Goal: Use online tool/utility: Utilize a website feature to perform a specific function

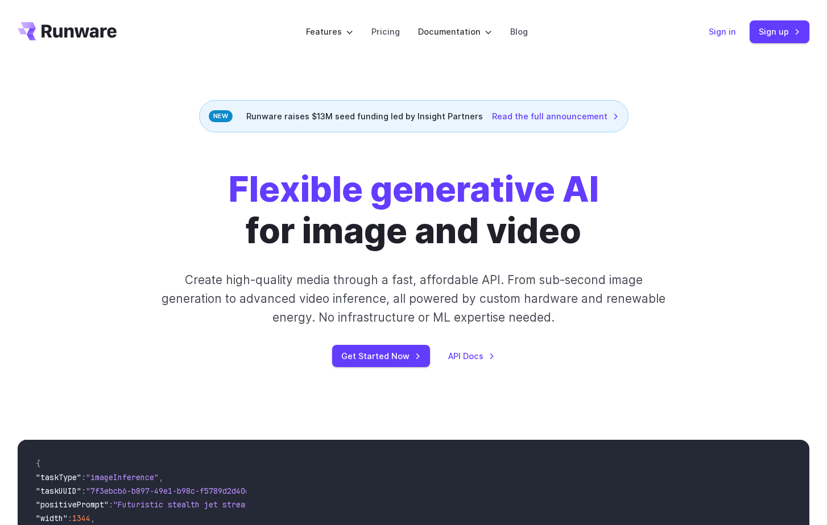
click at [719, 27] on link "Sign in" at bounding box center [721, 31] width 27 height 13
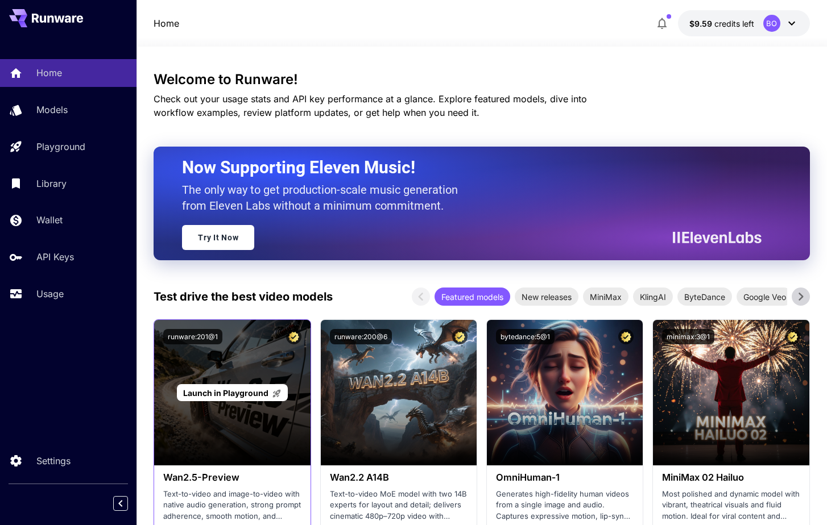
click at [240, 389] on span "Launch in Playground" at bounding box center [225, 393] width 85 height 10
